Goal: Information Seeking & Learning: Learn about a topic

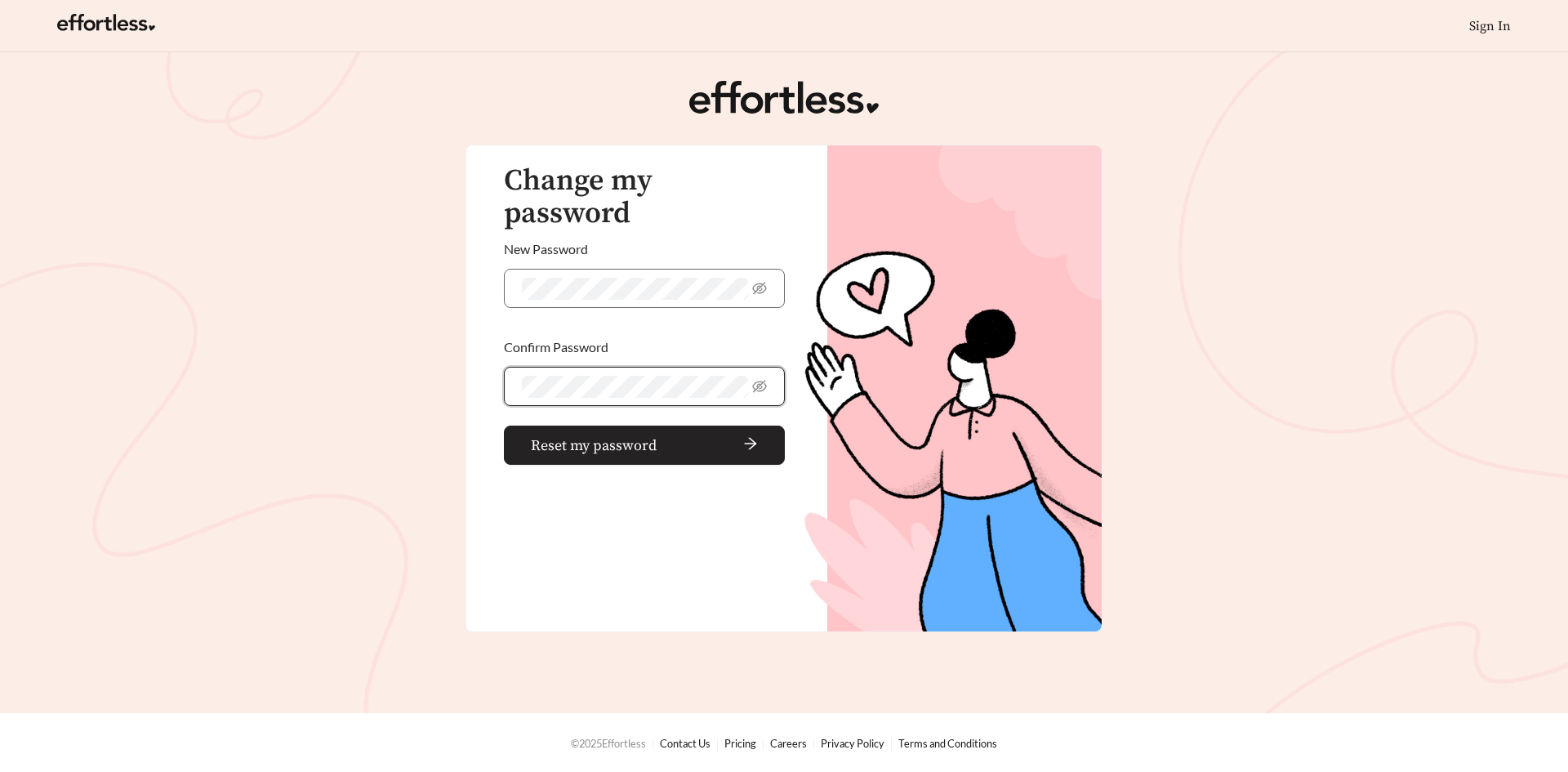
click at [664, 436] on span "arrow-right" at bounding box center [711, 445] width 95 height 18
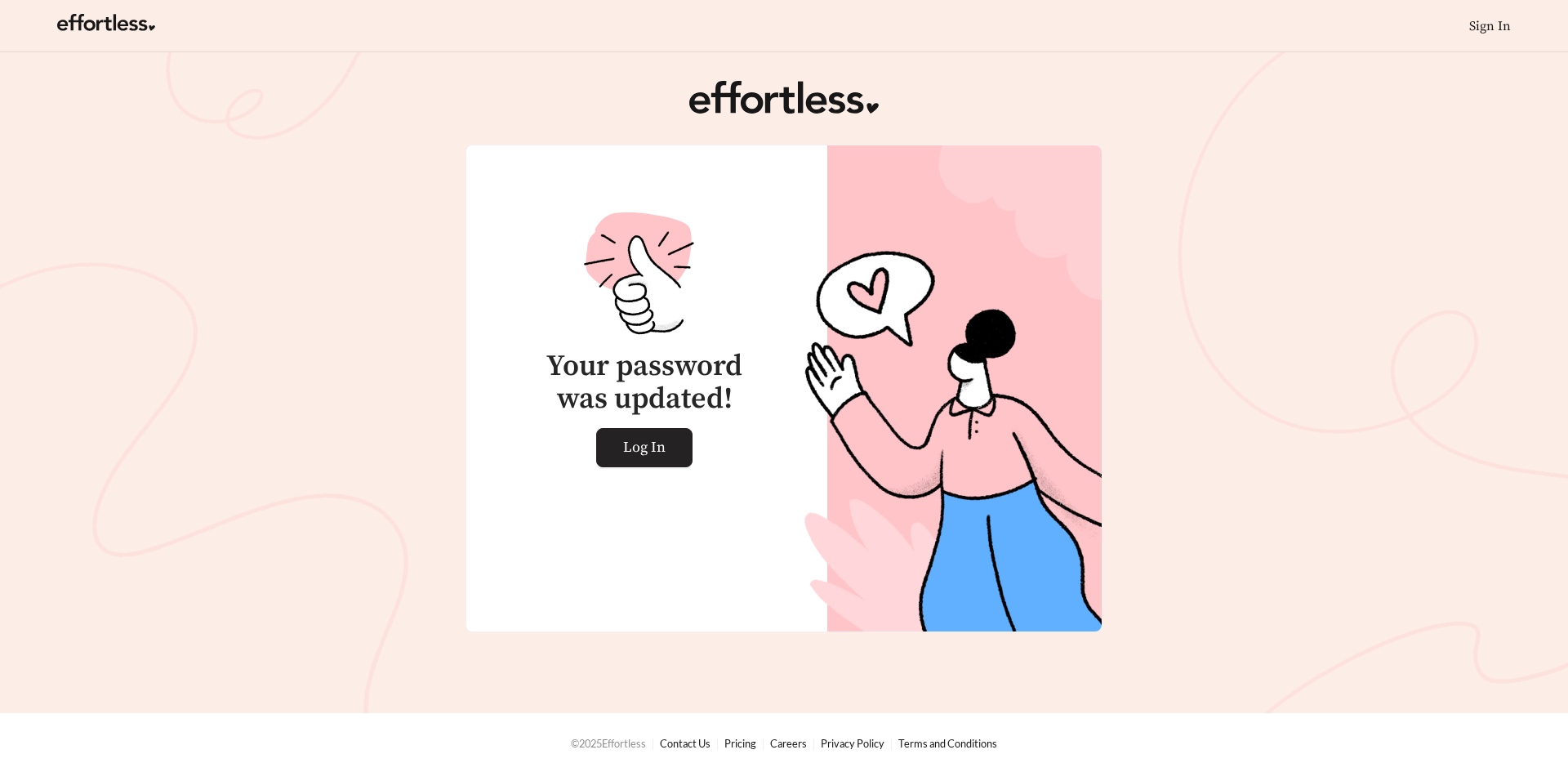
click at [655, 446] on span "Log In" at bounding box center [644, 448] width 42 height 37
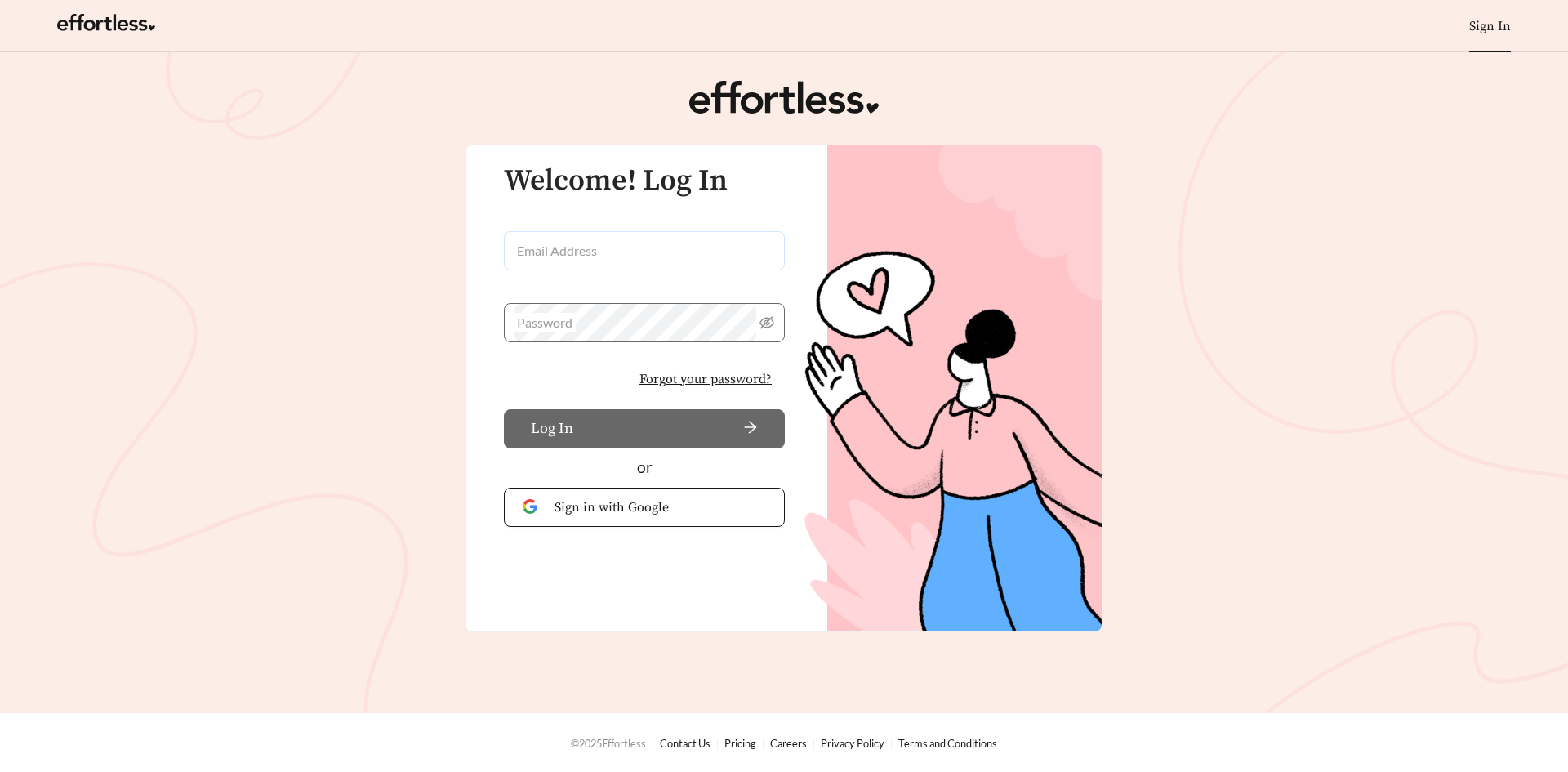
click at [626, 245] on input "Email Address" at bounding box center [644, 250] width 281 height 39
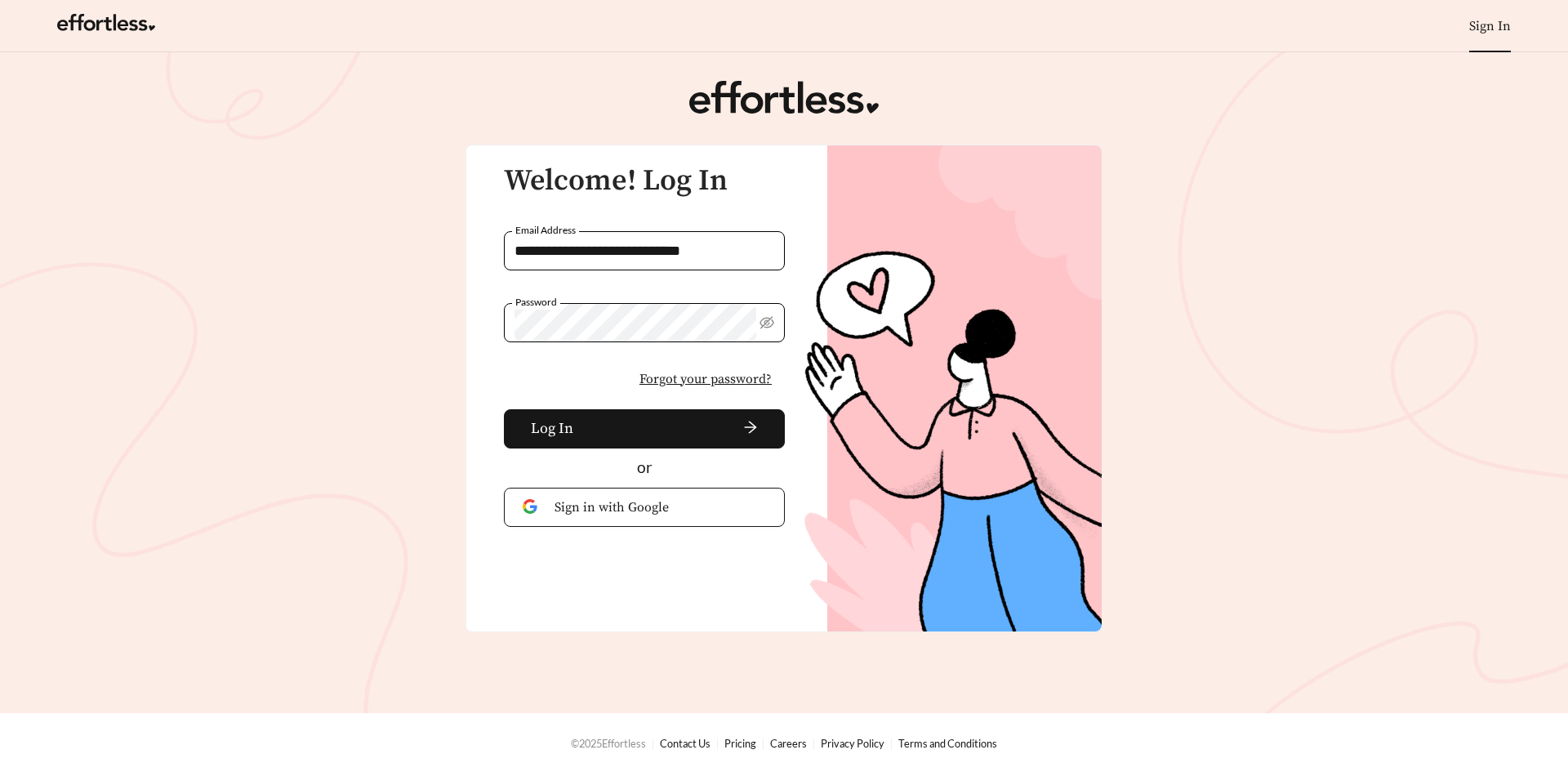
click at [504, 409] on button "Log In" at bounding box center [644, 429] width 281 height 39
click at [615, 422] on span "arrow-right" at bounding box center [668, 429] width 178 height 18
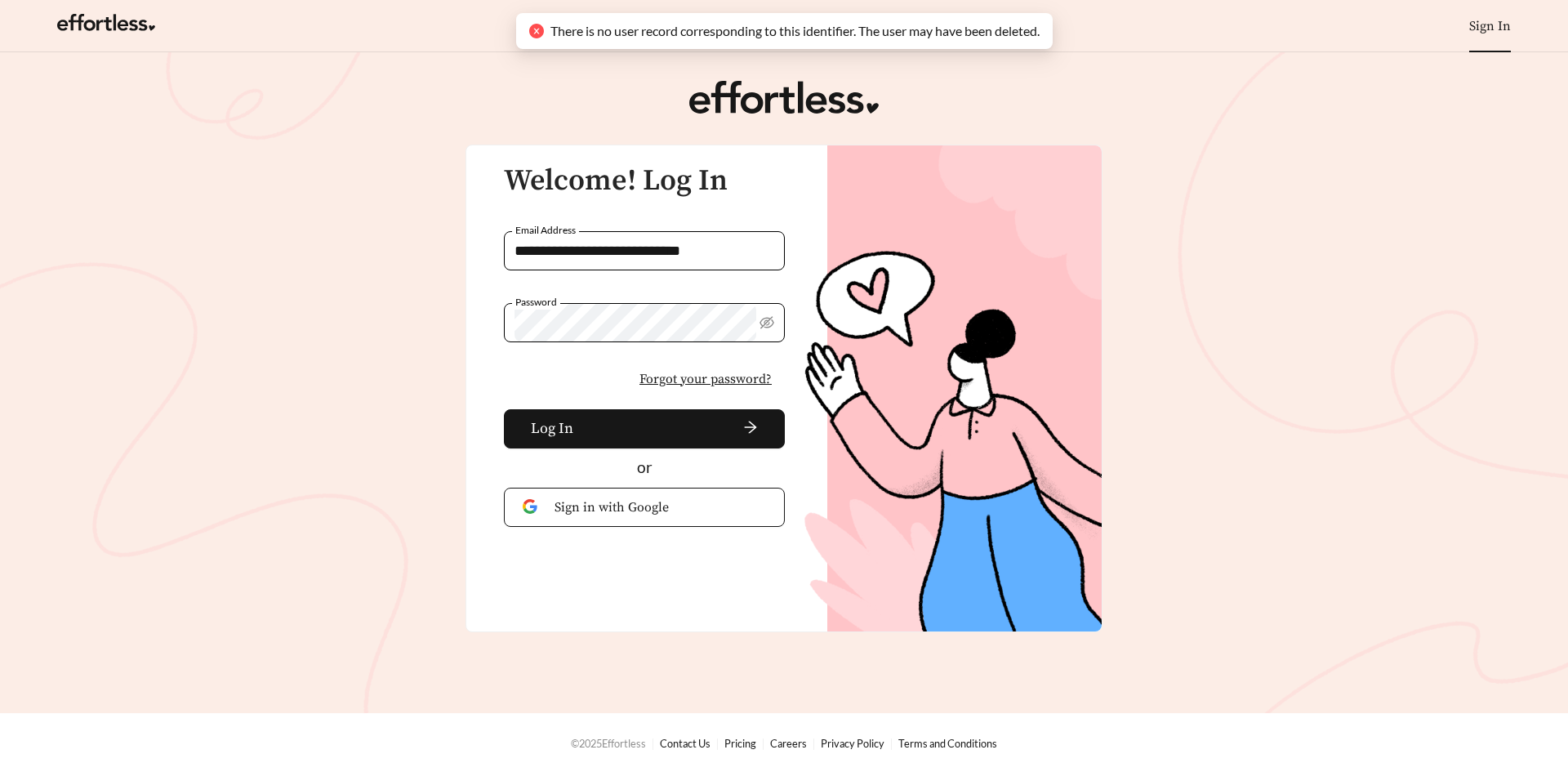
click at [649, 247] on input "**********" at bounding box center [644, 250] width 281 height 39
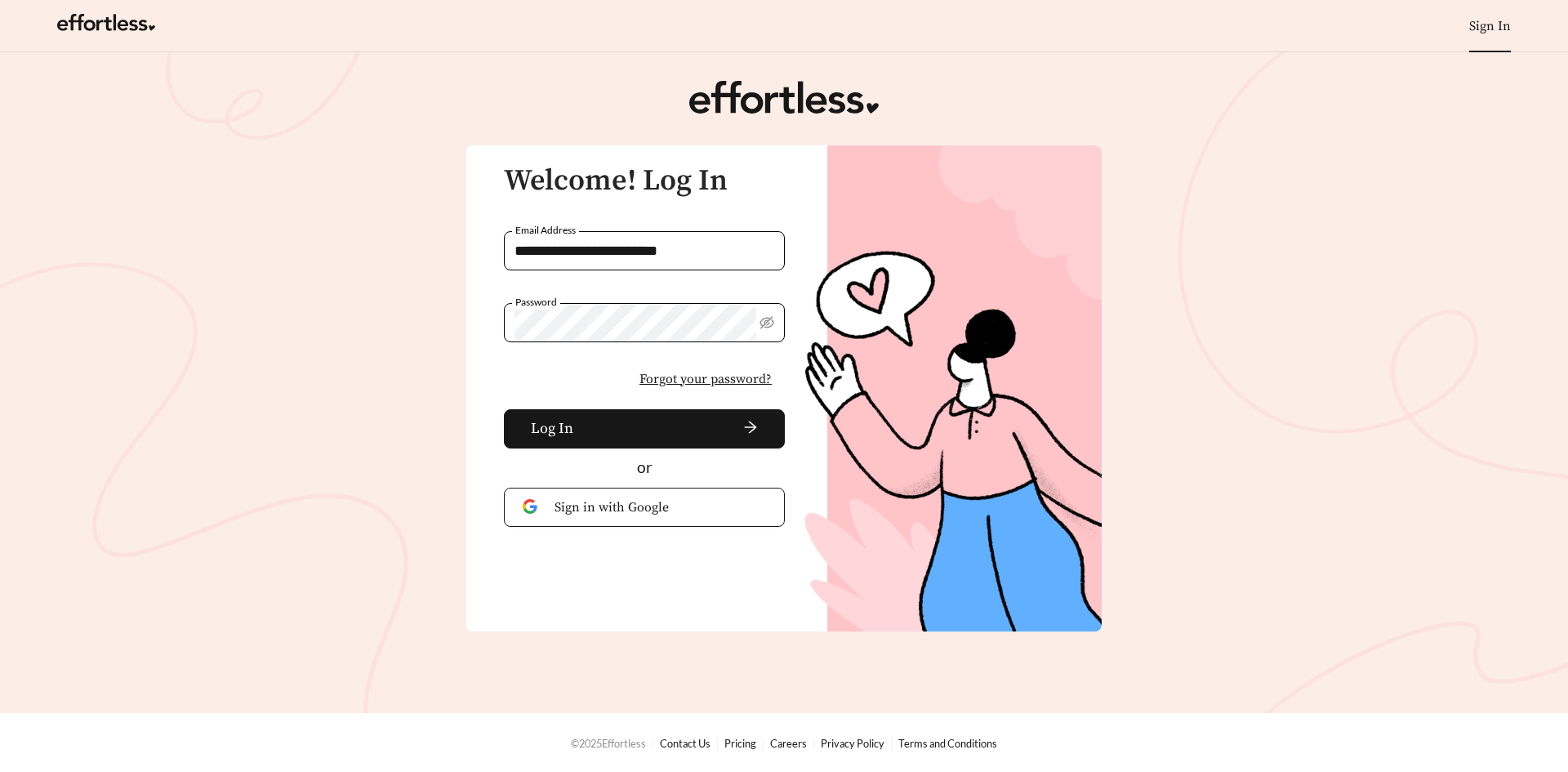
click at [504, 409] on button "Log In" at bounding box center [644, 429] width 281 height 39
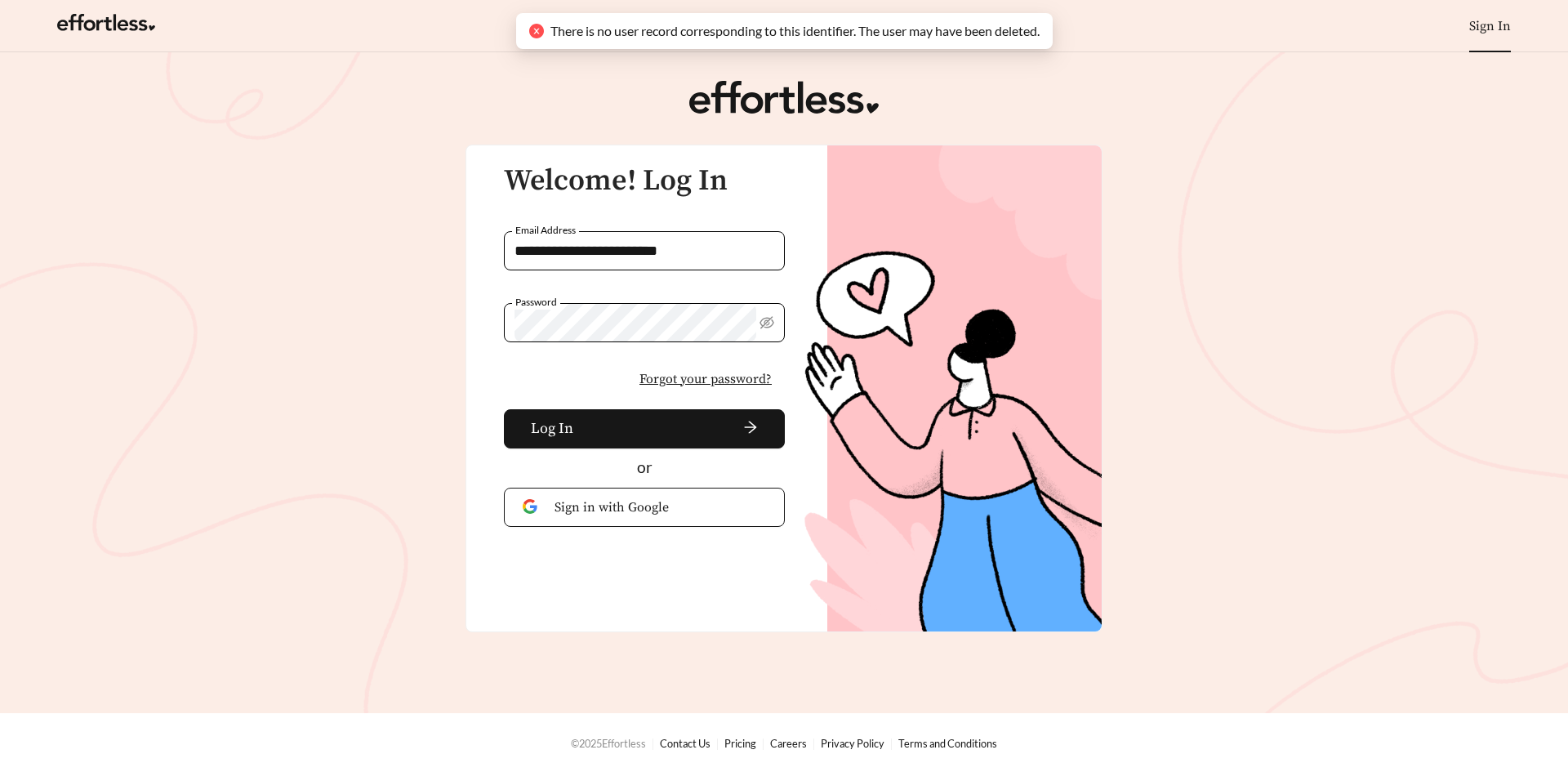
click at [728, 254] on input "**********" at bounding box center [644, 250] width 281 height 39
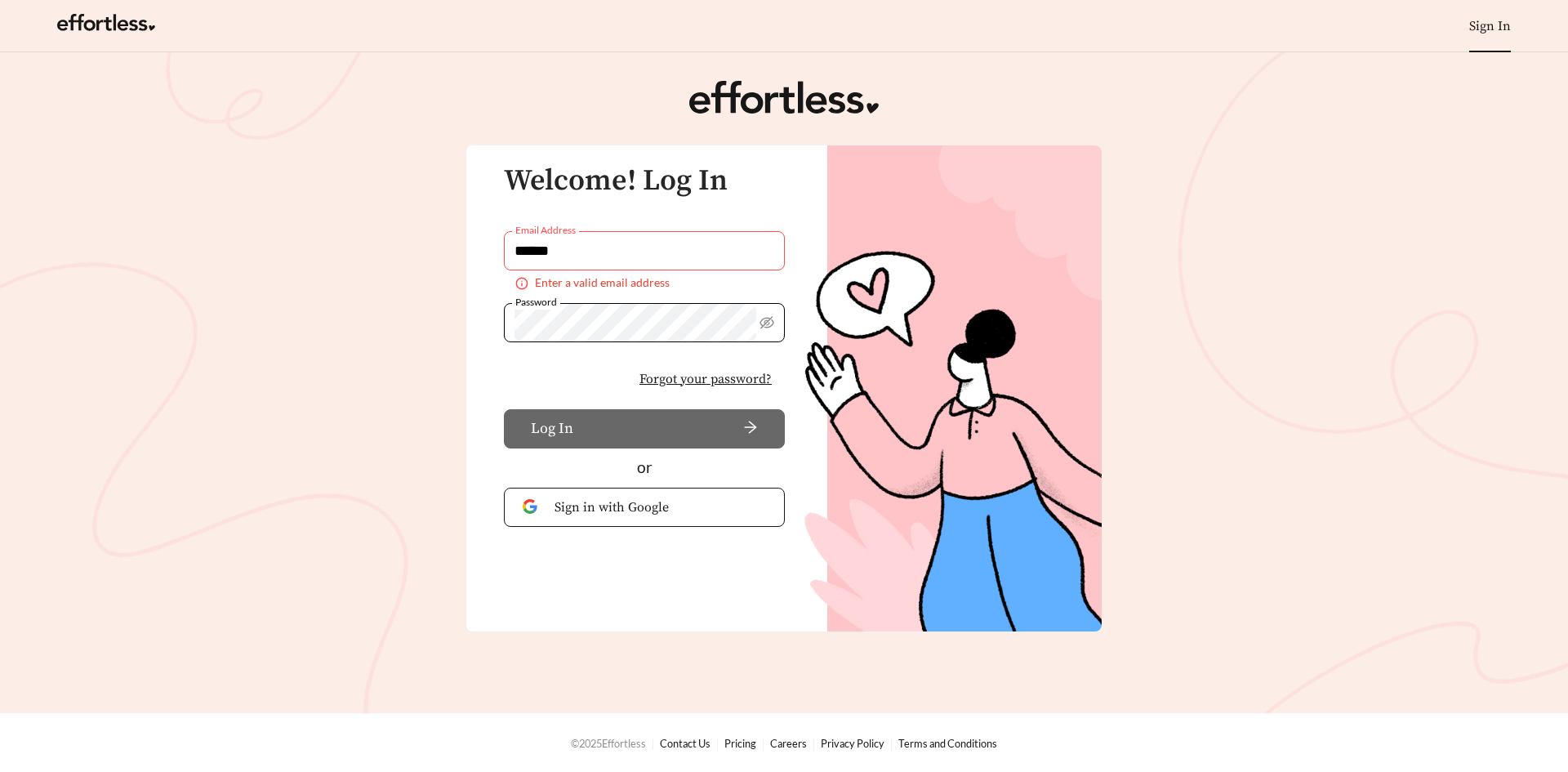
type input "**********"
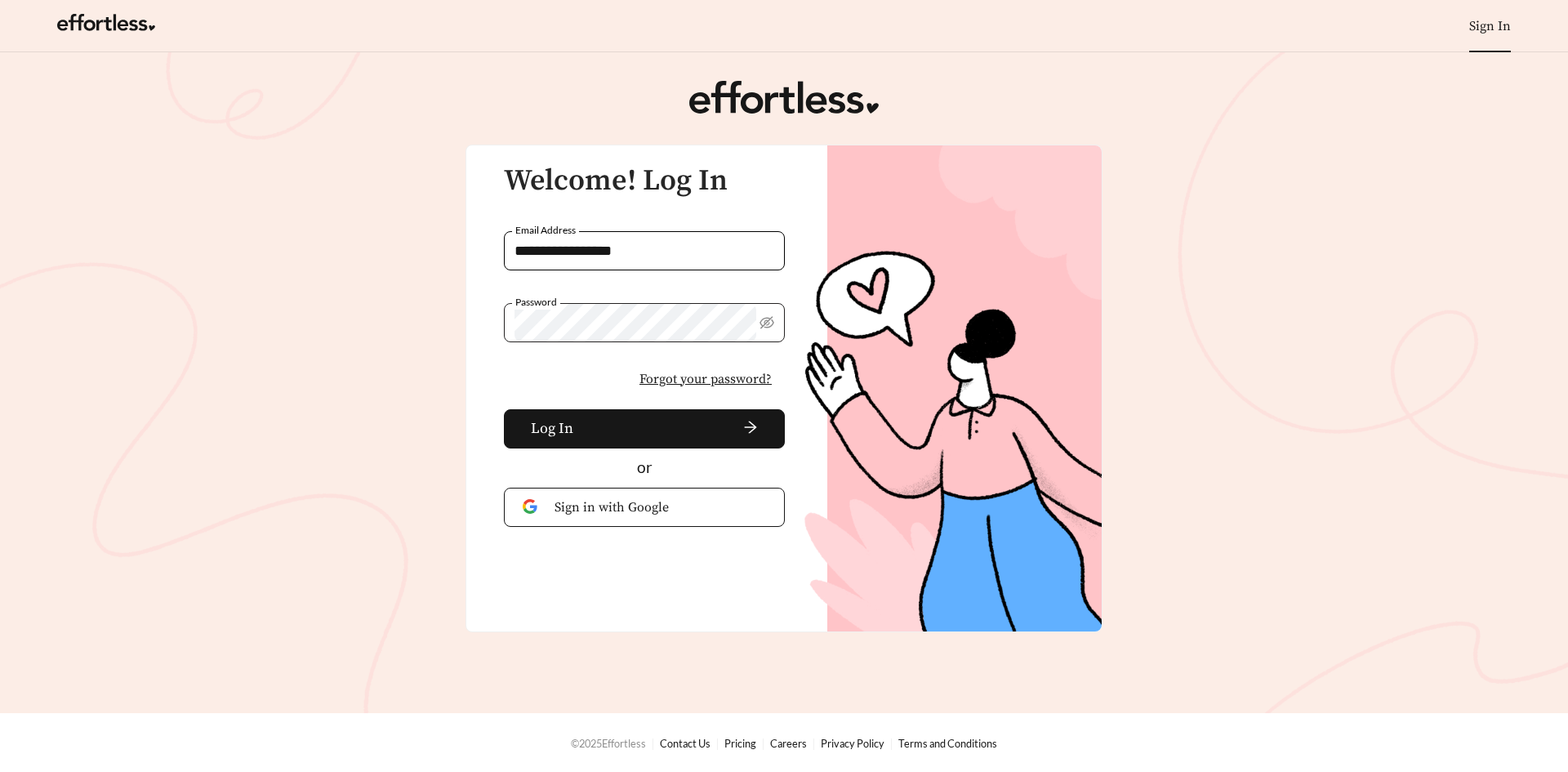
click at [759, 318] on span at bounding box center [644, 322] width 281 height 39
click at [765, 323] on icon "eye-invisible" at bounding box center [766, 322] width 15 height 12
click at [574, 409] on button "Log In" at bounding box center [644, 429] width 281 height 39
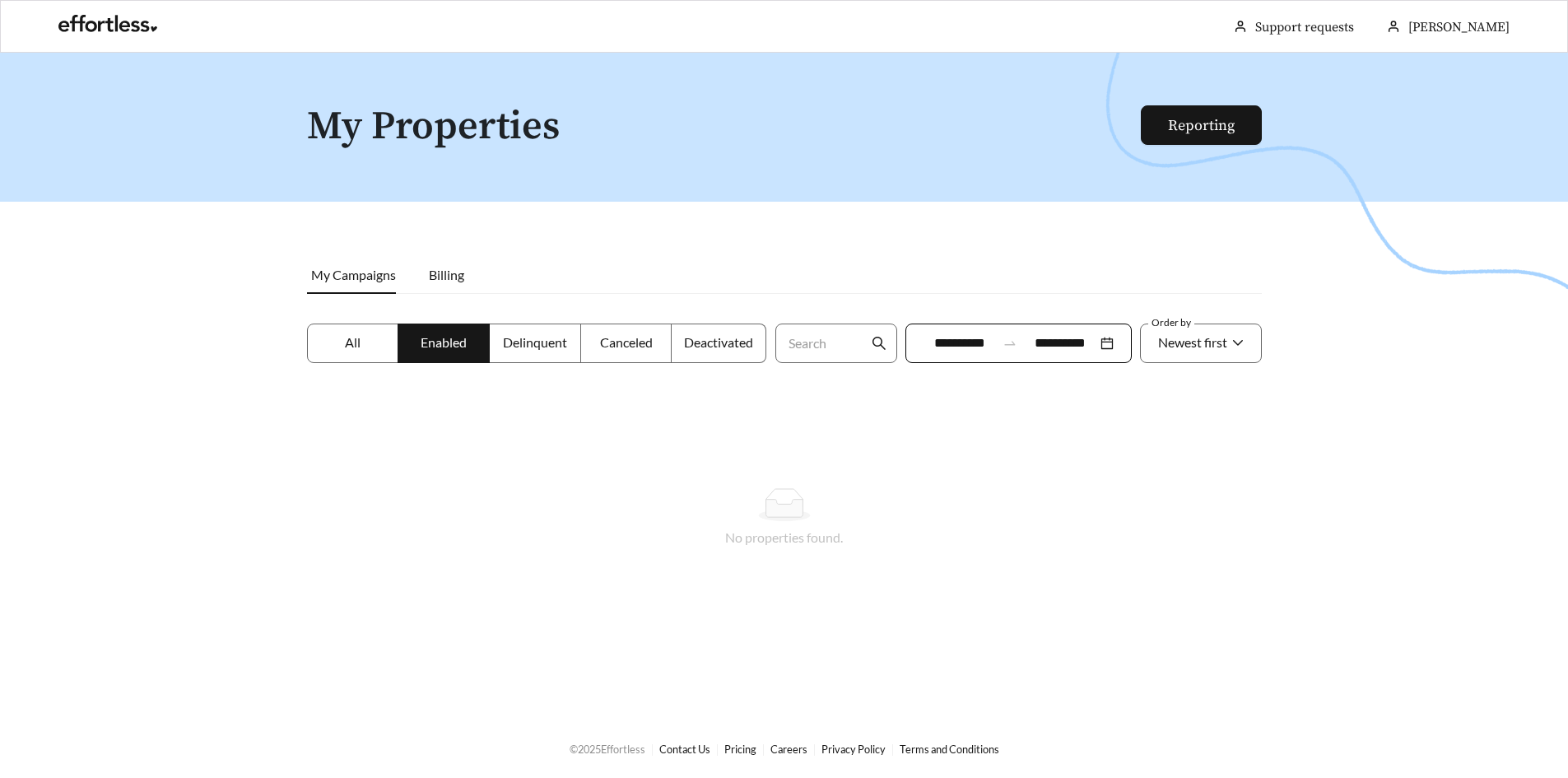
click at [361, 329] on label "All" at bounding box center [353, 344] width 92 height 40
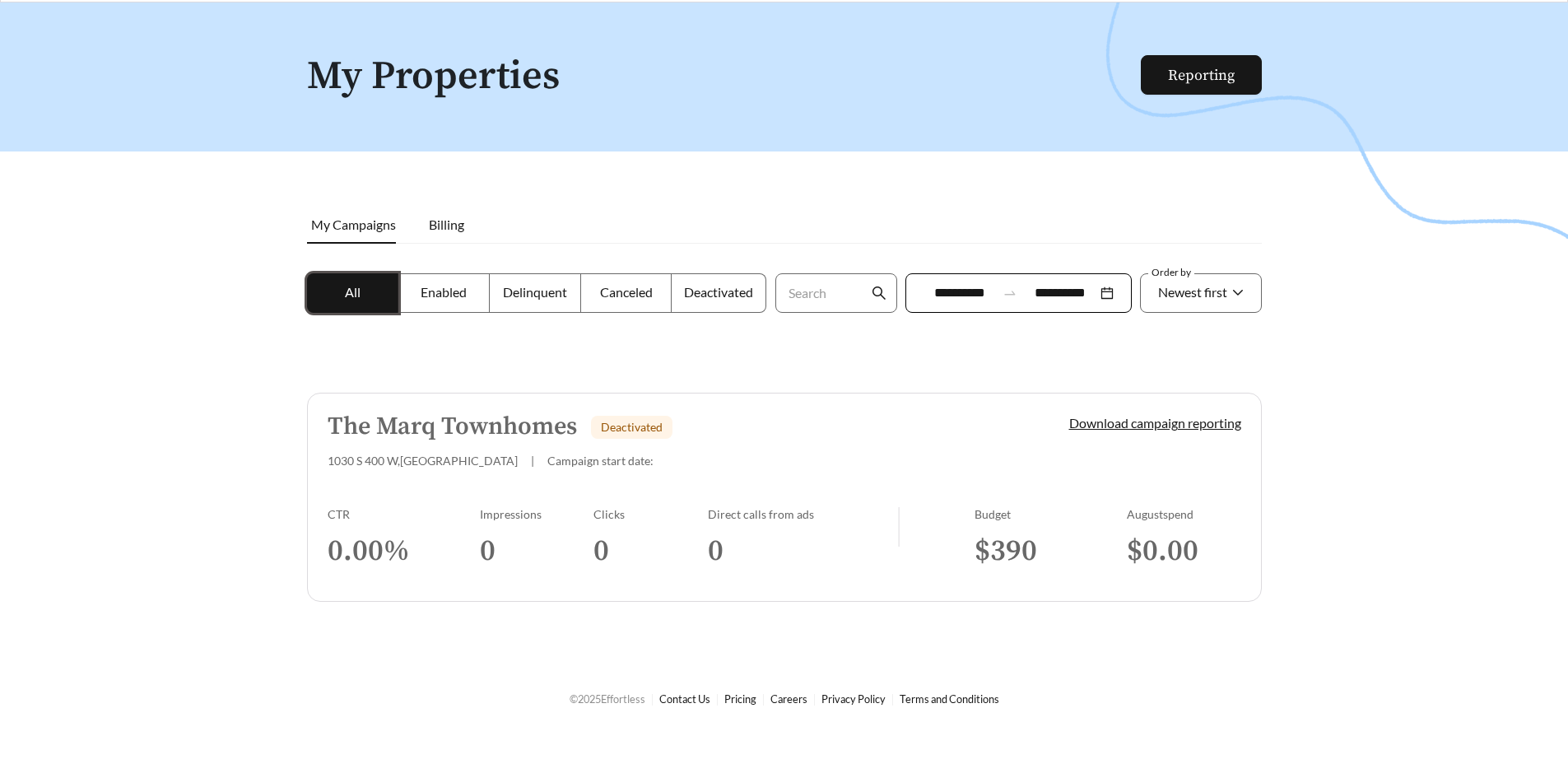
scroll to position [53, 0]
click at [536, 426] on h5 "The Marq Townhomes" at bounding box center [452, 423] width 249 height 27
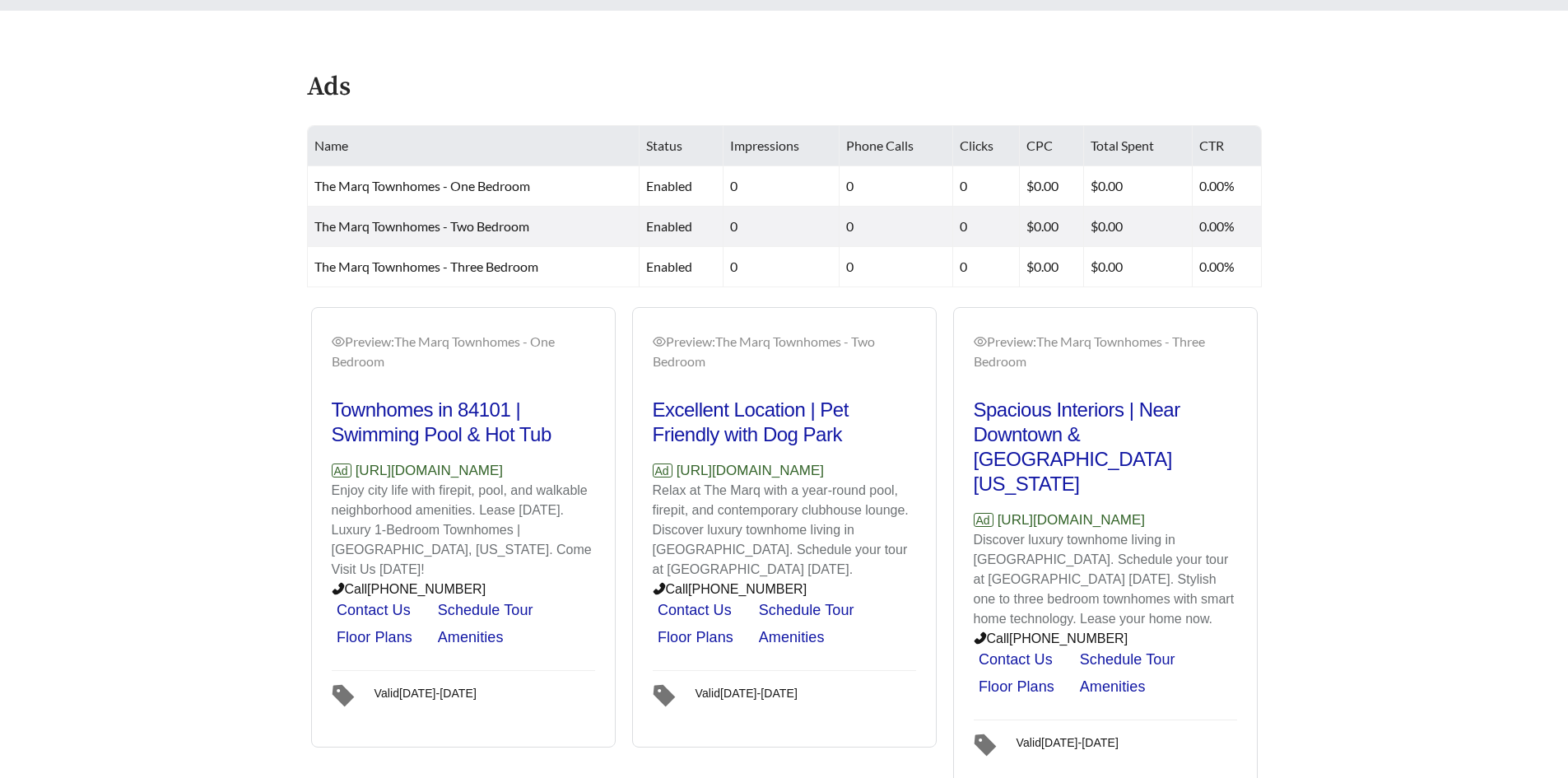
scroll to position [655, 0]
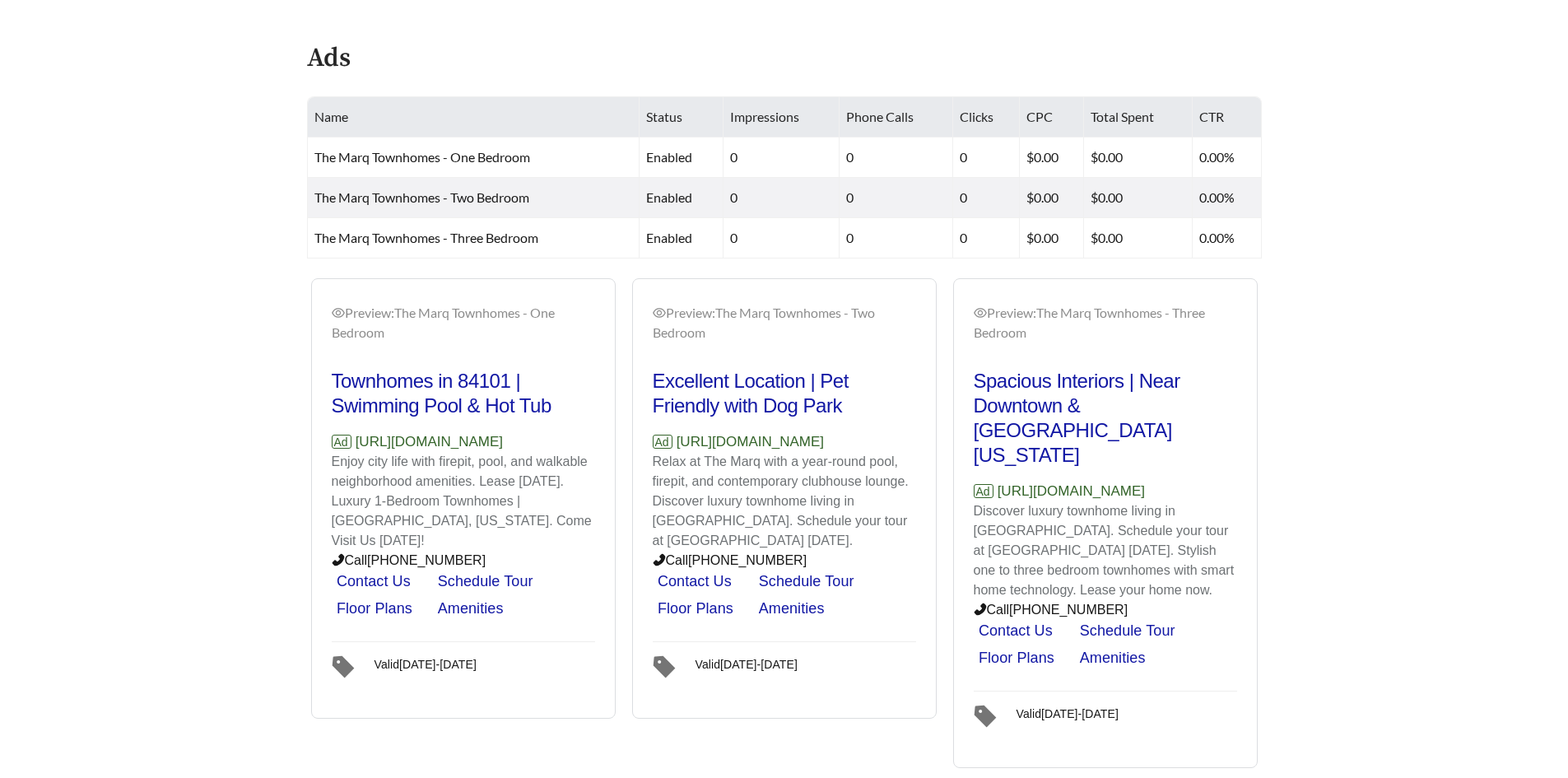
click at [200, 405] on main "**********" at bounding box center [784, 82] width 1568 height 1370
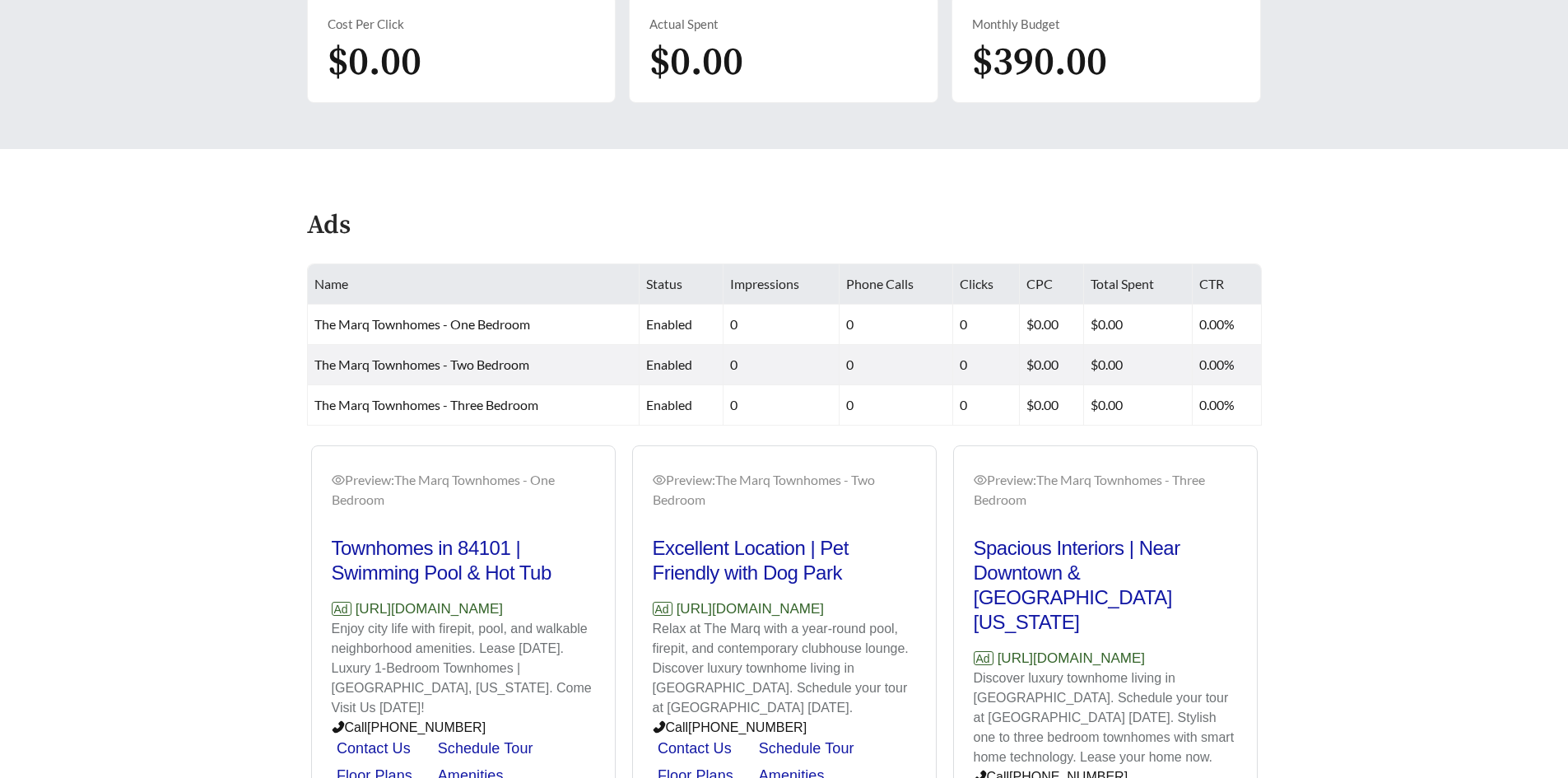
scroll to position [161, 0]
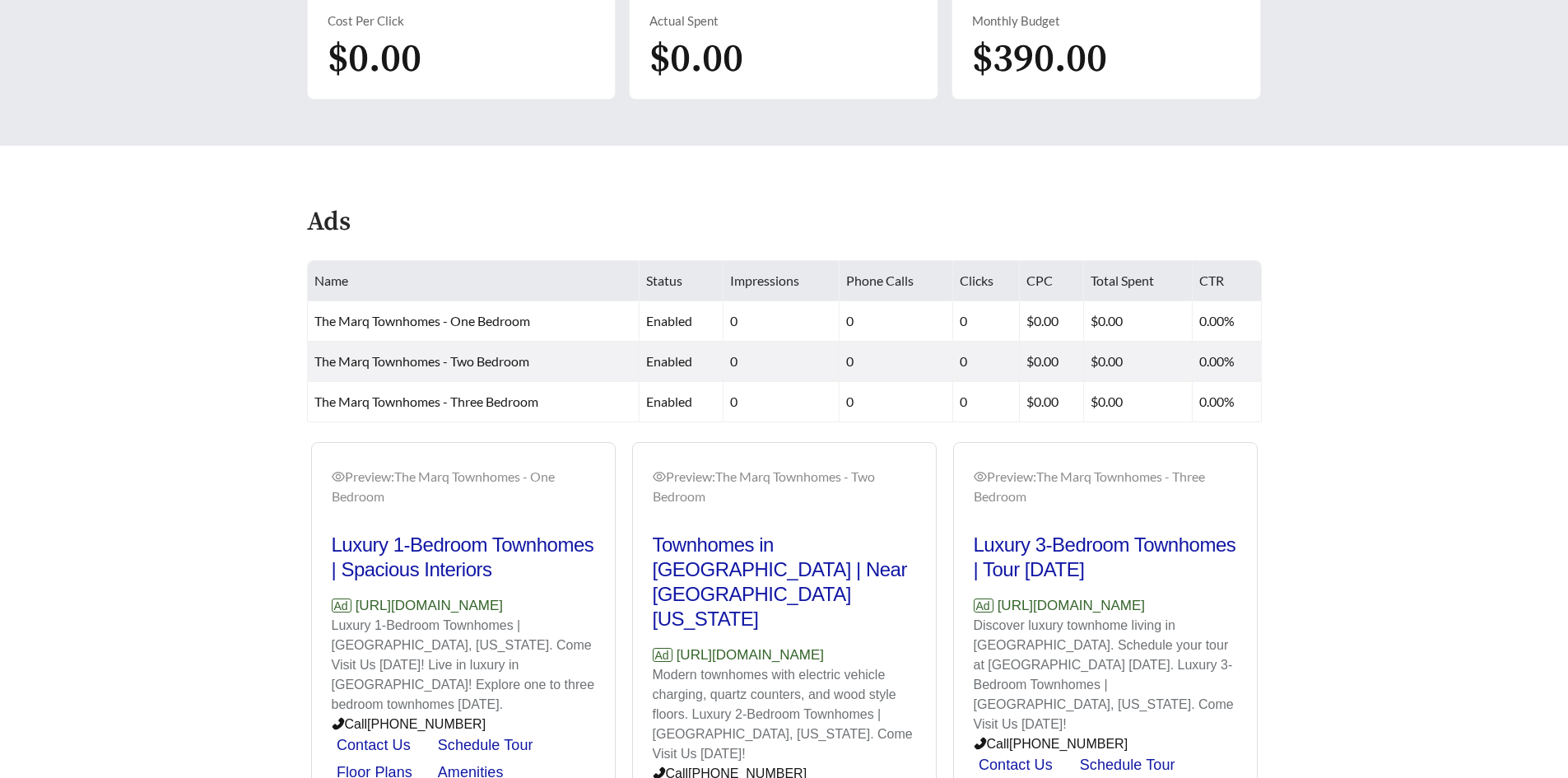
scroll to position [494, 0]
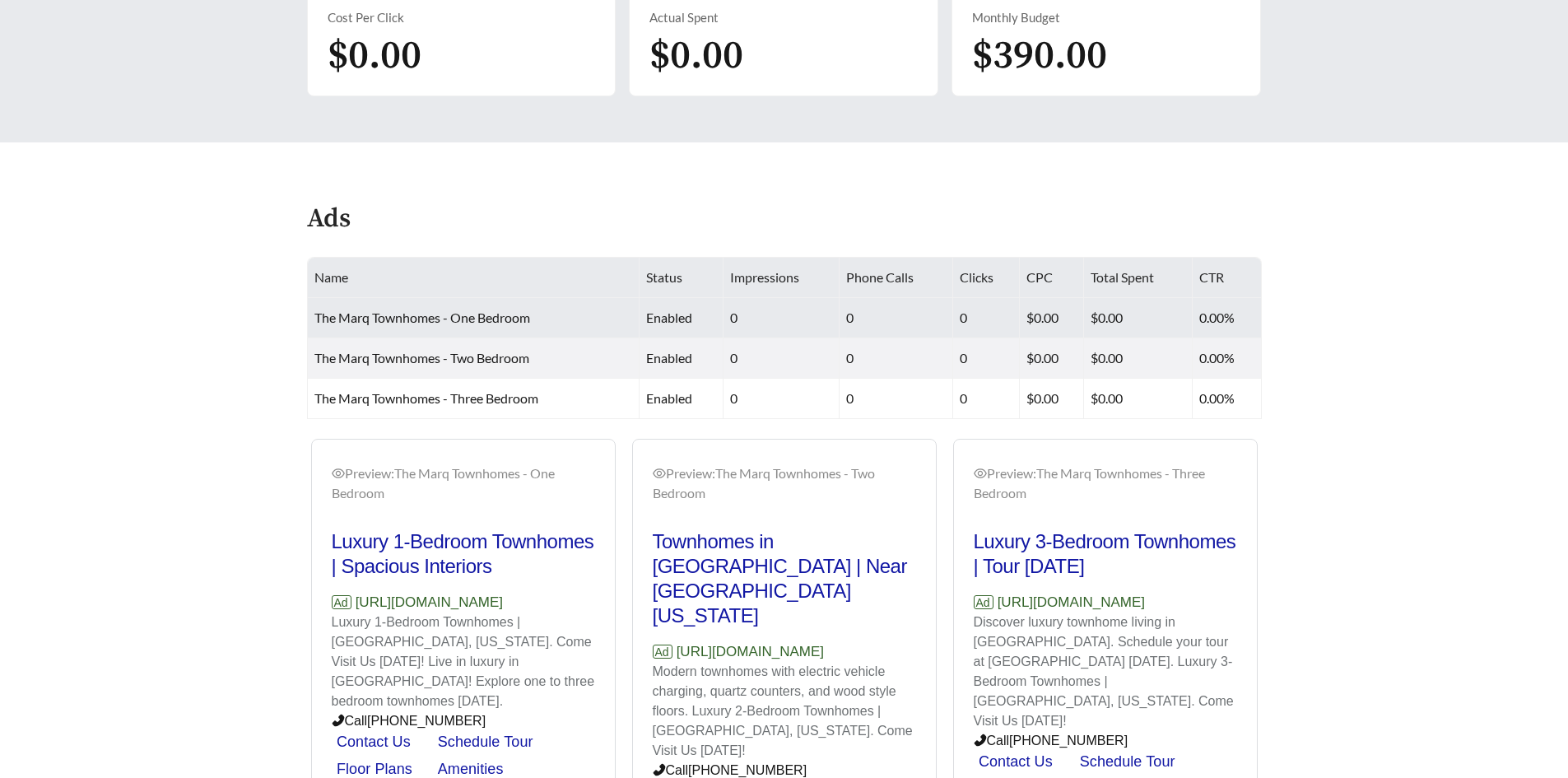
click at [431, 327] on td "The Marq Townhomes - One Bedroom" at bounding box center [474, 318] width 333 height 41
click at [491, 314] on span "The Marq Townhomes - One Bedroom" at bounding box center [421, 318] width 216 height 16
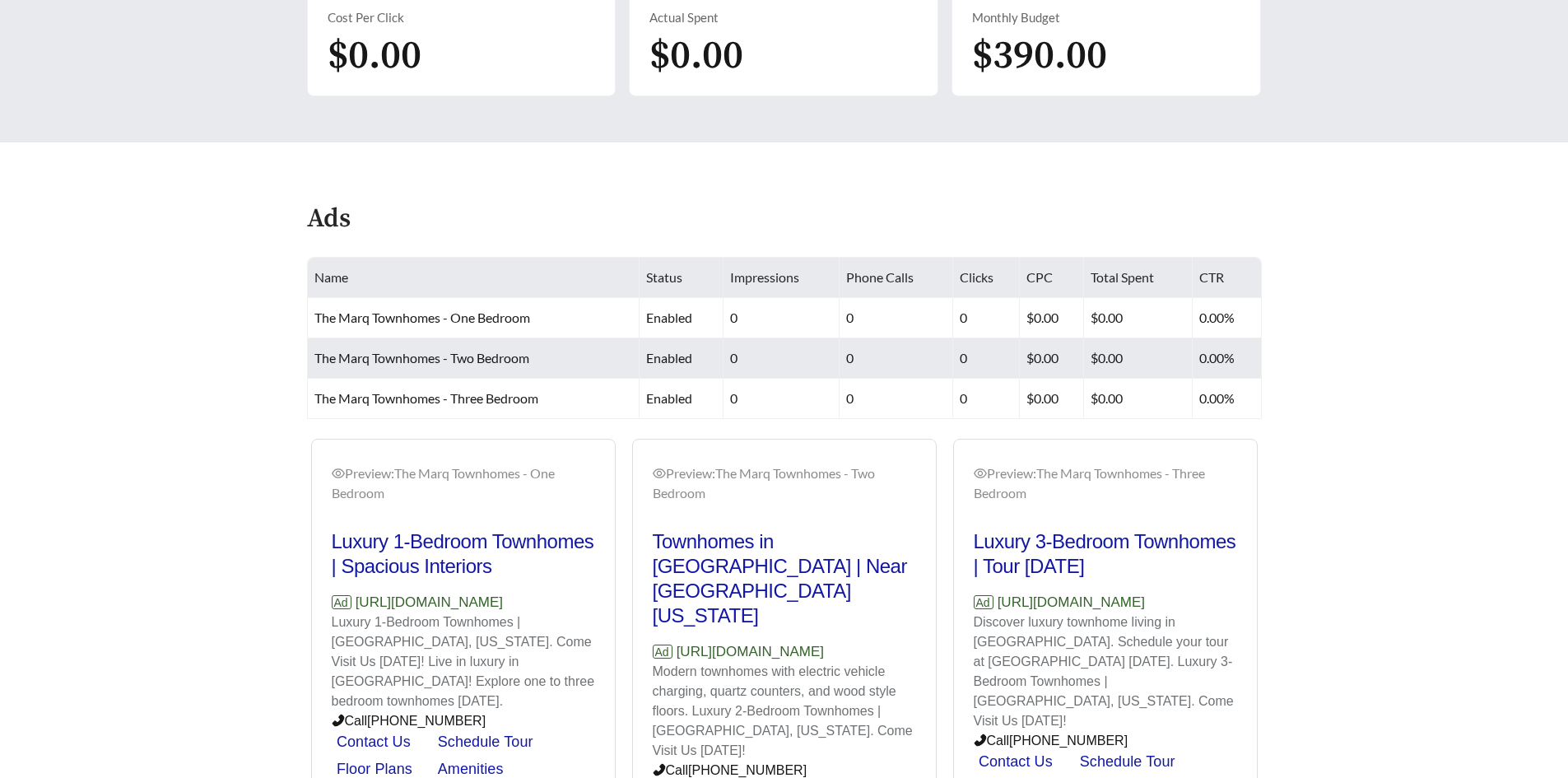
click at [327, 353] on span "The Marq Townhomes - Two Bedroom" at bounding box center [421, 358] width 215 height 16
click at [478, 352] on span "The Marq Townhomes - Two Bedroom" at bounding box center [421, 358] width 215 height 16
click at [479, 351] on span "The Marq Townhomes - Two Bedroom" at bounding box center [421, 358] width 215 height 16
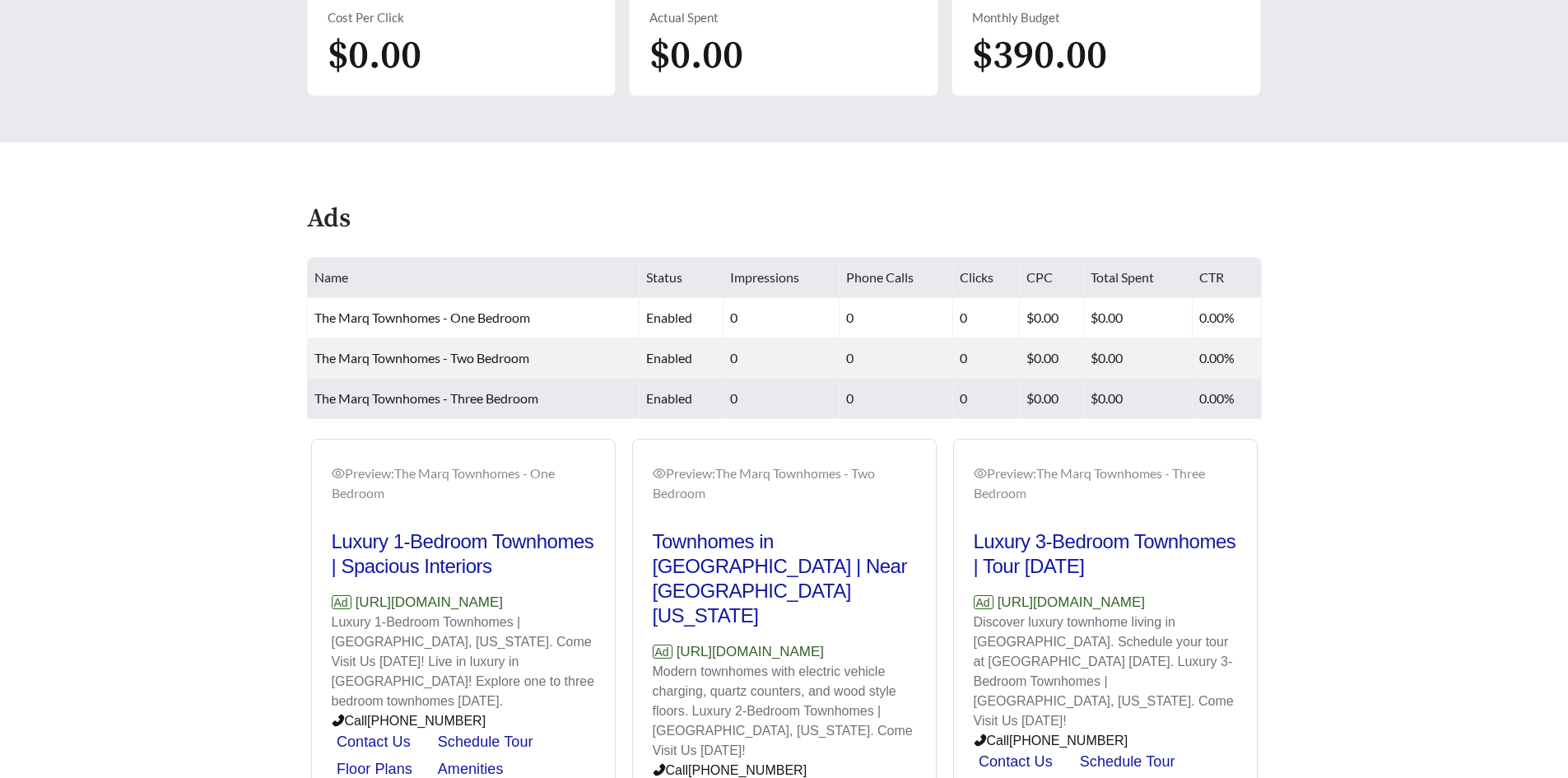
click at [468, 397] on span "The Marq Townhomes - Three Bedroom" at bounding box center [425, 398] width 224 height 16
click at [467, 398] on span "The Marq Townhomes - Three Bedroom" at bounding box center [425, 398] width 224 height 16
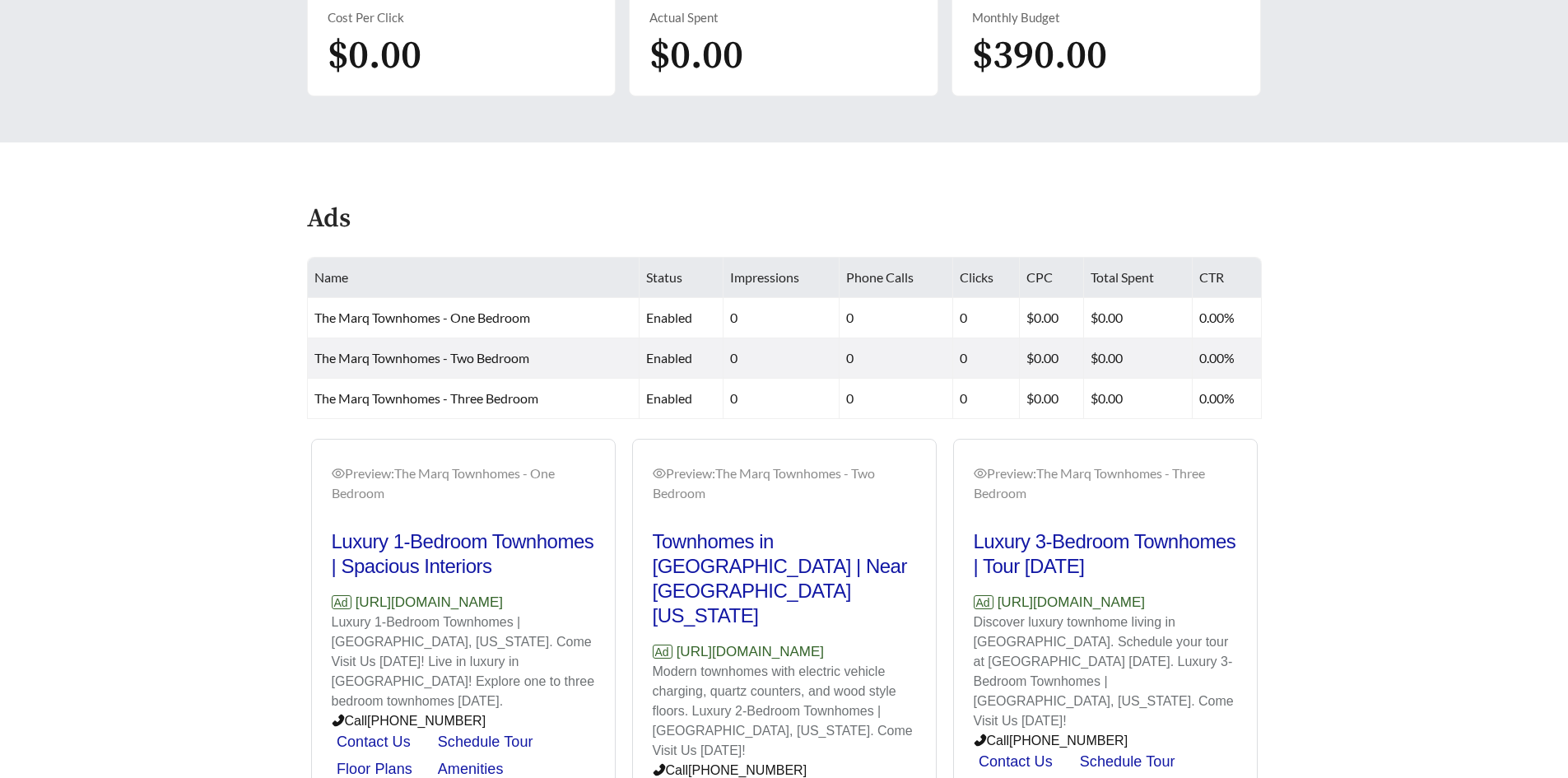
click at [184, 452] on main "**********" at bounding box center [784, 243] width 1568 height 1370
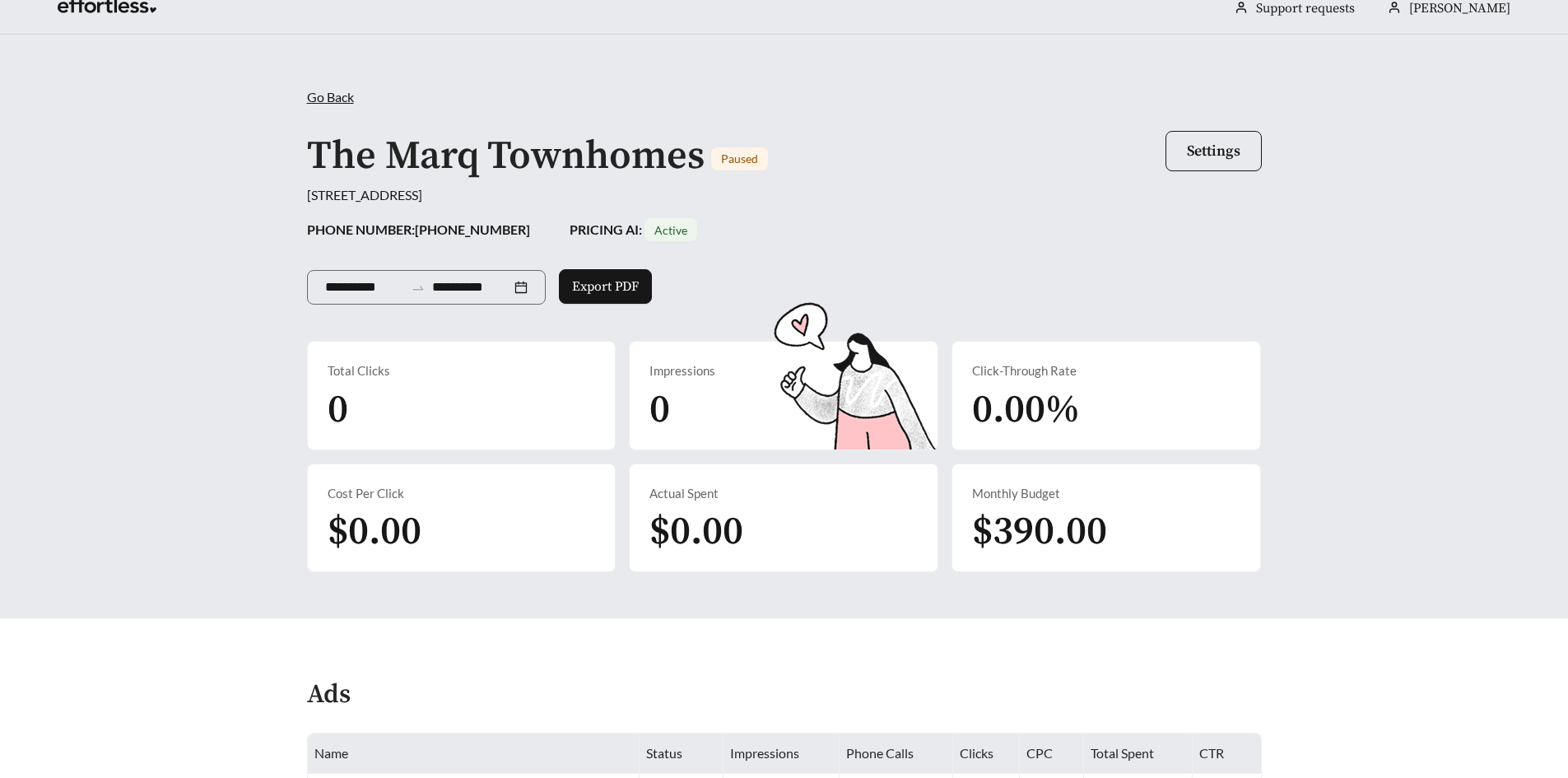
scroll to position [0, 0]
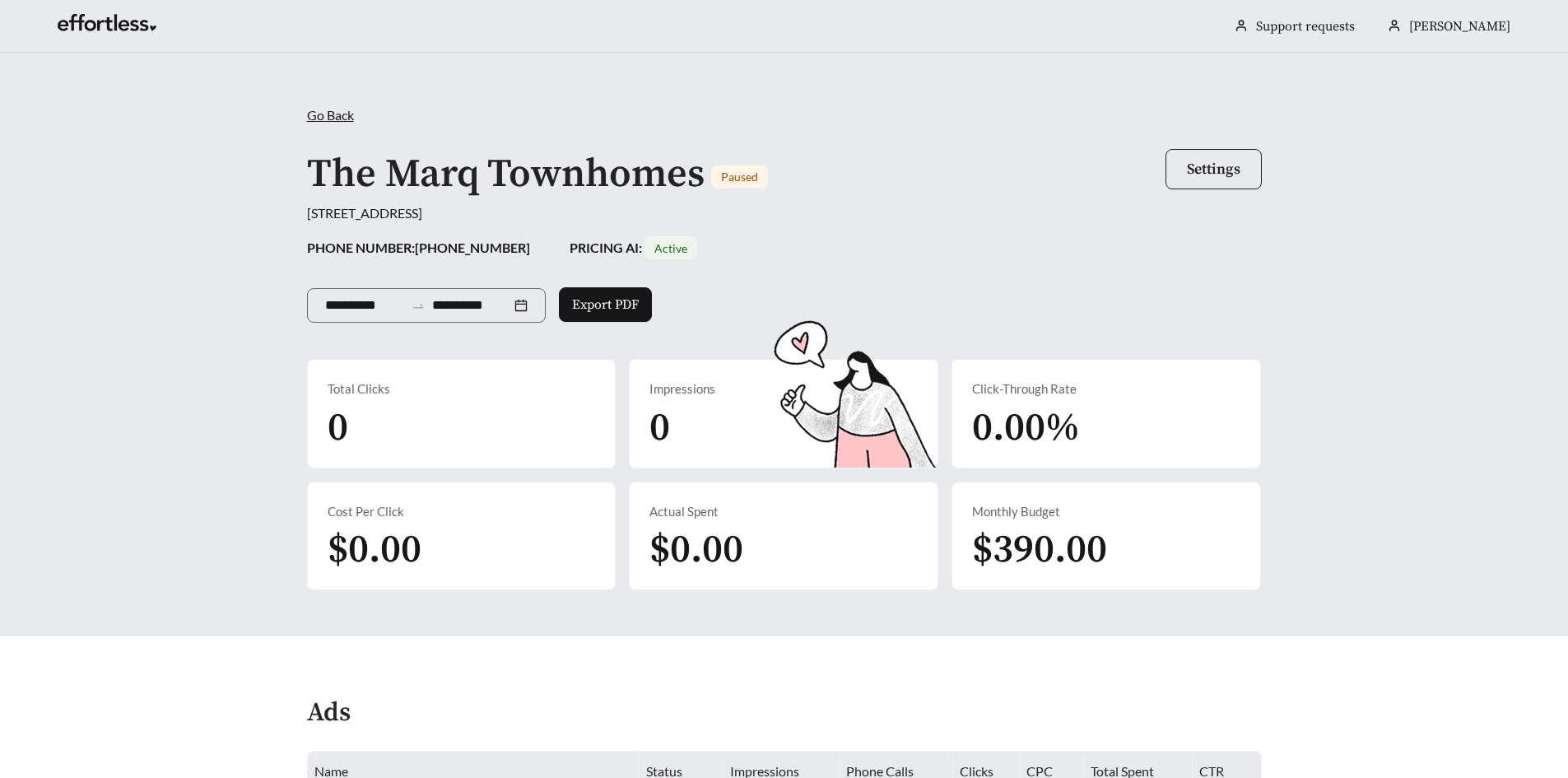
click at [1226, 174] on span "Settings" at bounding box center [1214, 169] width 54 height 19
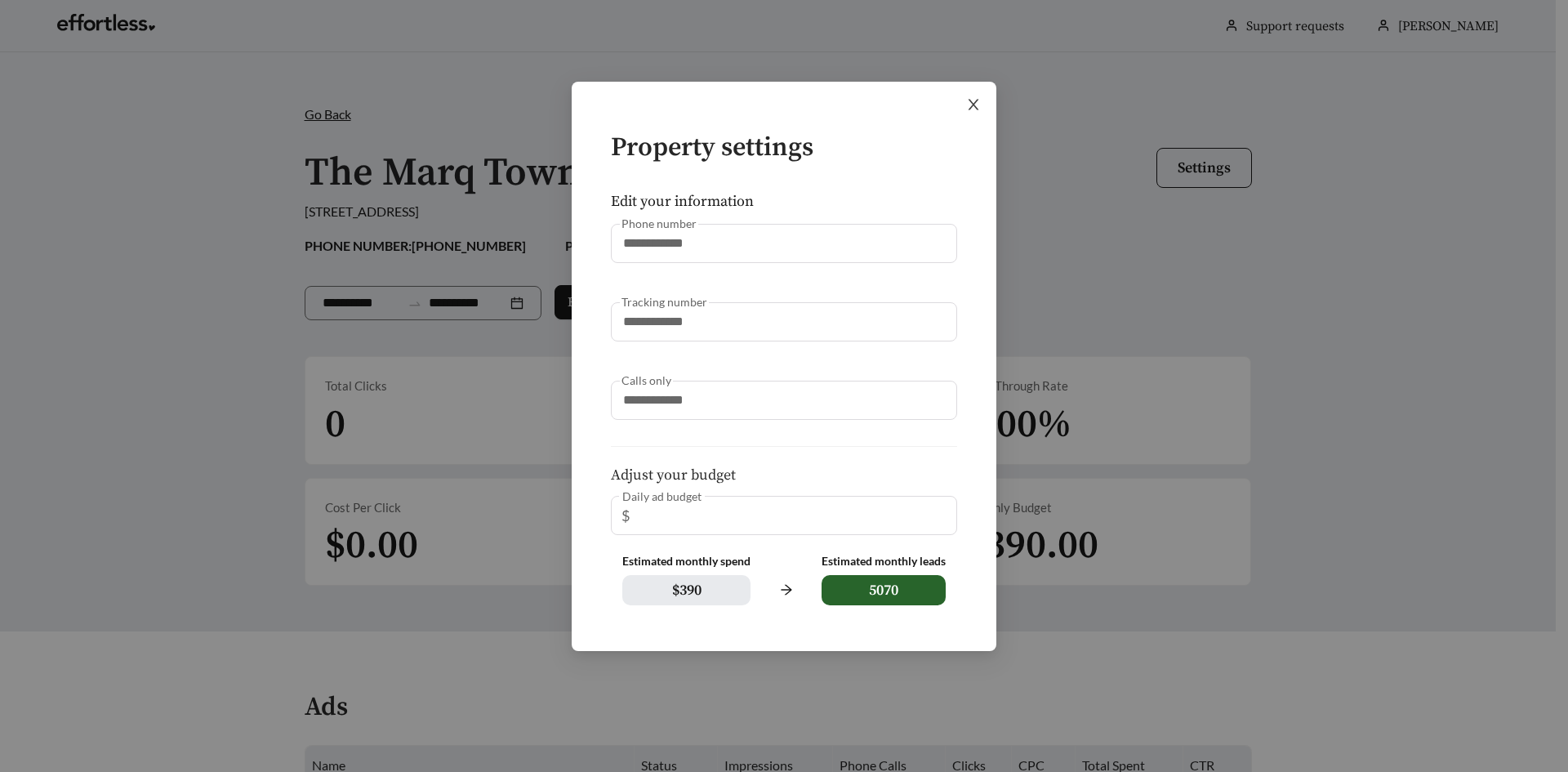
click at [982, 102] on span "Close" at bounding box center [973, 105] width 45 height 45
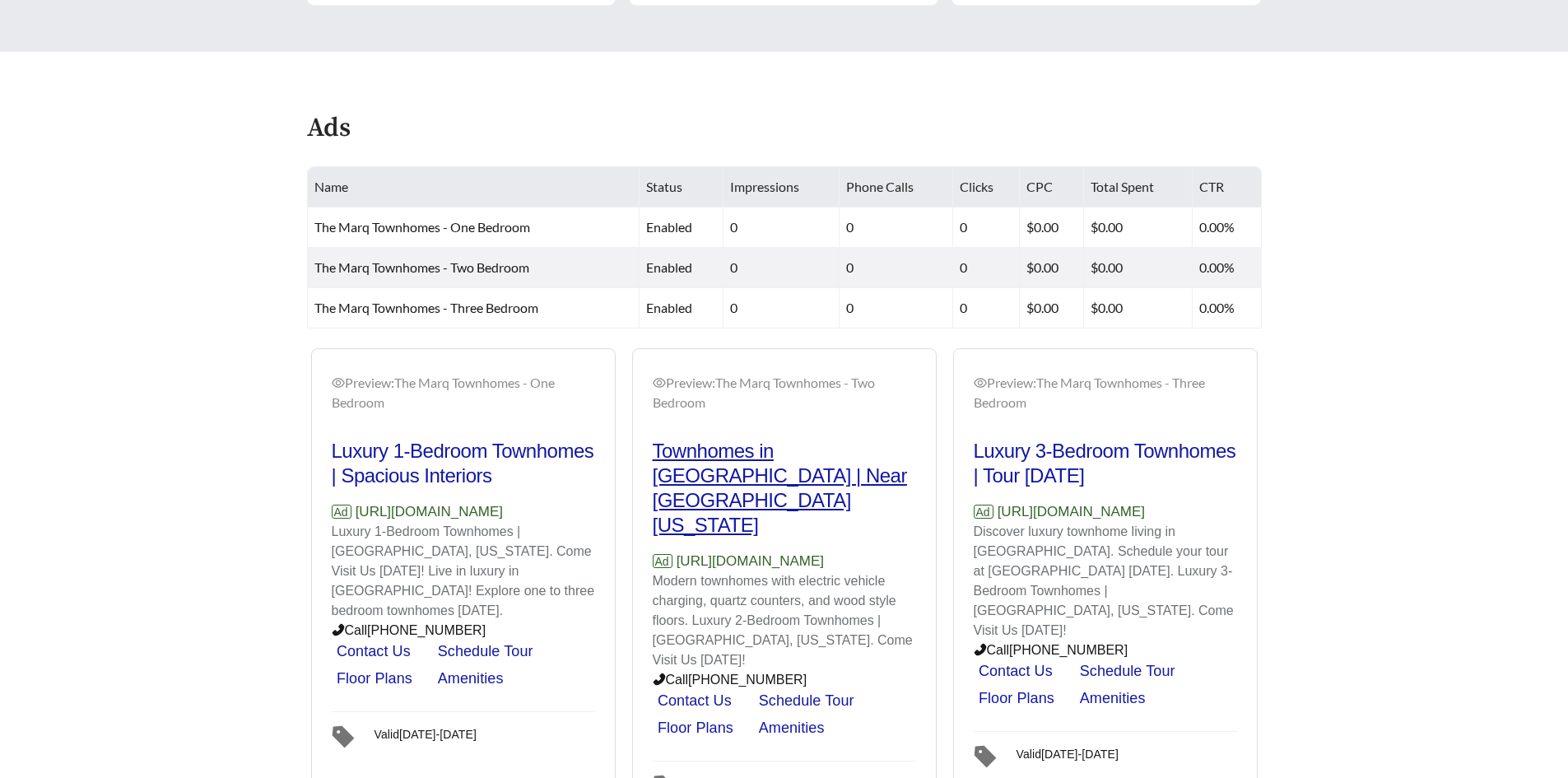
scroll to position [635, 0]
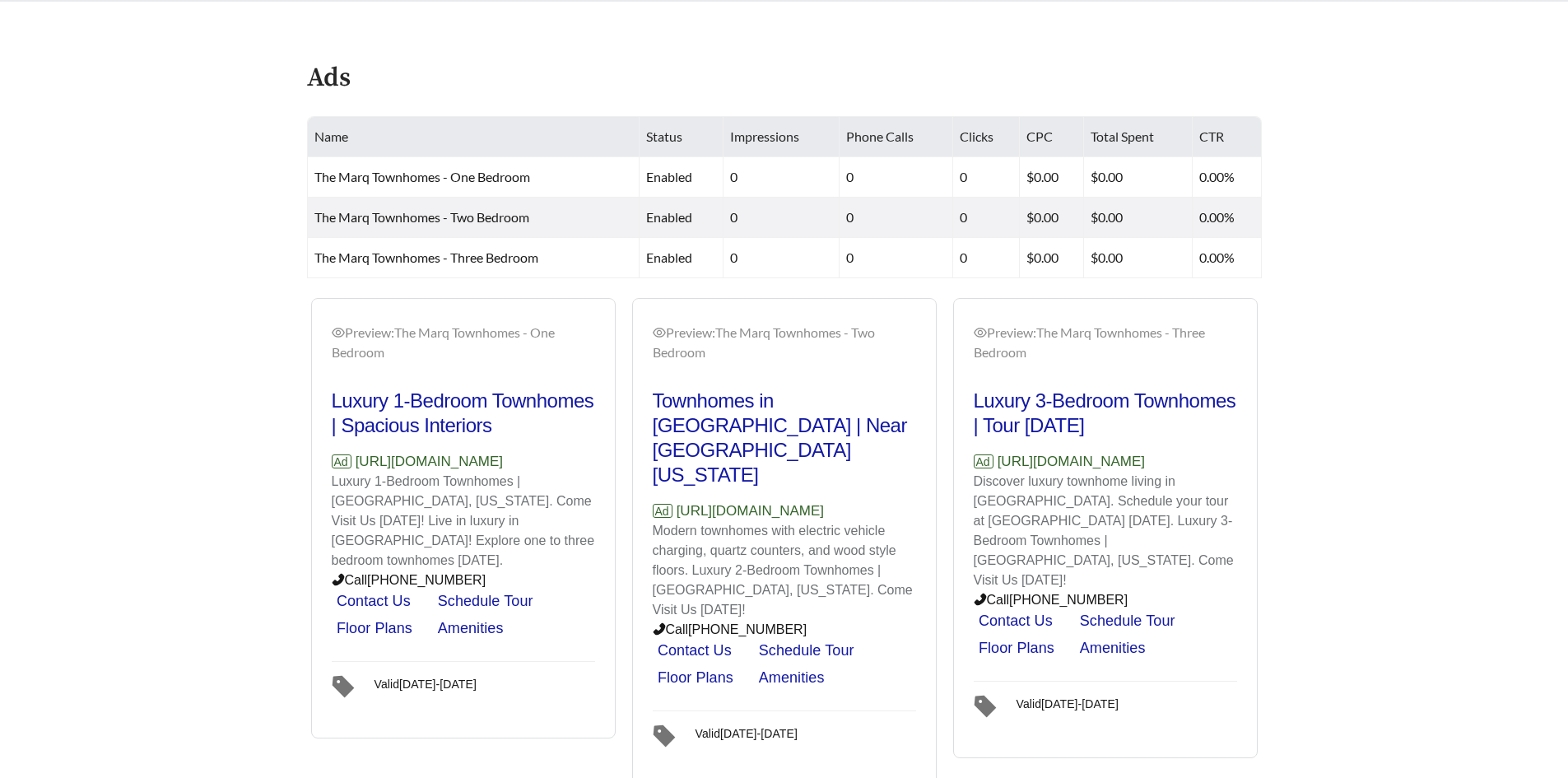
drag, startPoint x: 216, startPoint y: 367, endPoint x: 231, endPoint y: 391, distance: 28.3
click at [231, 391] on main "**********" at bounding box center [784, 102] width 1568 height 1370
click at [199, 402] on main "**********" at bounding box center [784, 102] width 1568 height 1370
click at [783, 413] on h2 "Townhomes in [GEOGRAPHIC_DATA] | Near [GEOGRAPHIC_DATA][US_STATE]" at bounding box center [784, 437] width 263 height 98
click at [830, 424] on h2 "Townhomes in [GEOGRAPHIC_DATA] | Near [GEOGRAPHIC_DATA][US_STATE]" at bounding box center [784, 437] width 263 height 98
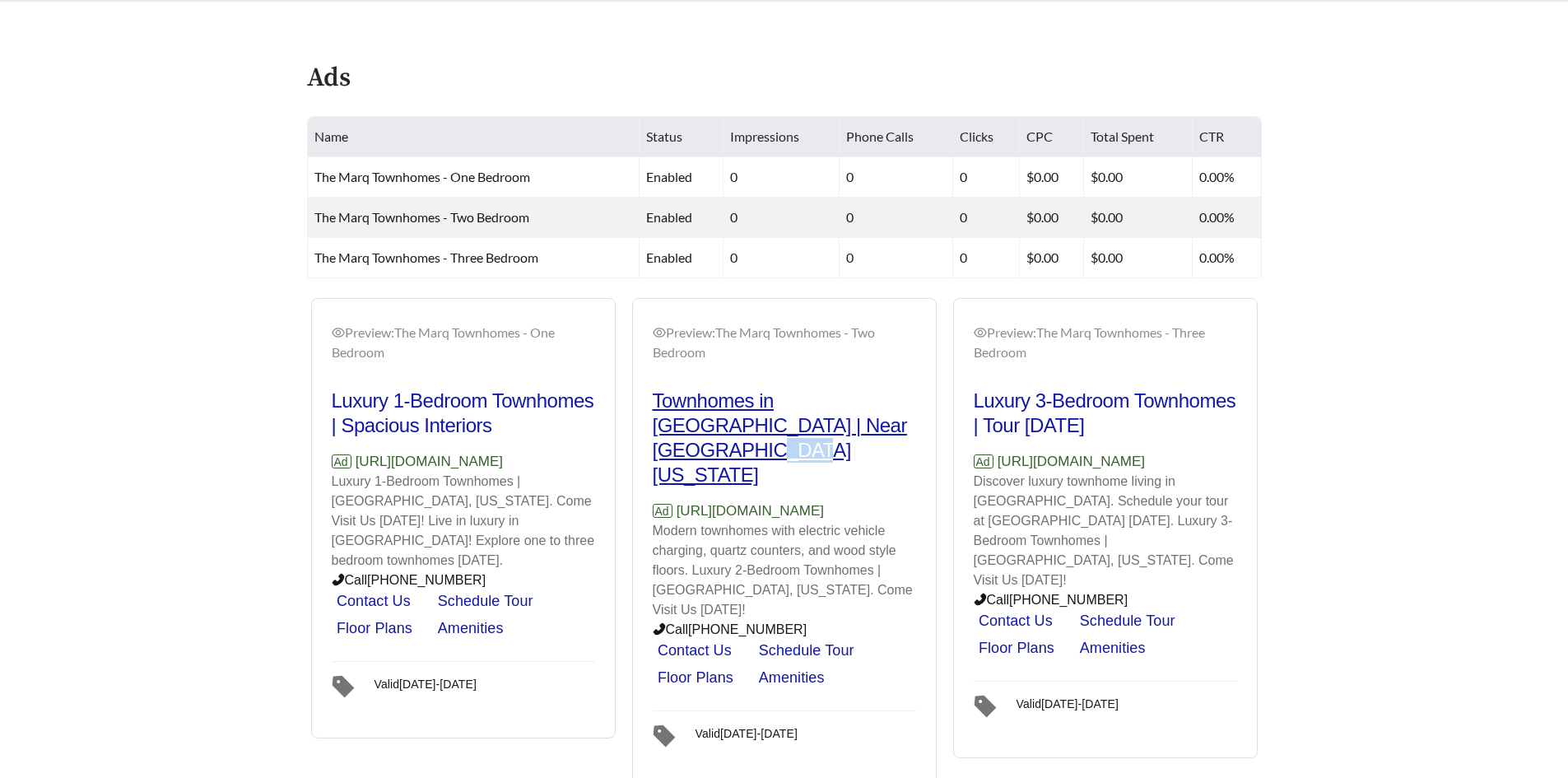
click at [830, 424] on h2 "Townhomes in [GEOGRAPHIC_DATA] | Near [GEOGRAPHIC_DATA][US_STATE]" at bounding box center [784, 437] width 263 height 98
click at [798, 501] on p "Ad [URL][DOMAIN_NAME]" at bounding box center [784, 512] width 263 height 22
click at [796, 410] on h2 "Townhomes in [GEOGRAPHIC_DATA] | Near [GEOGRAPHIC_DATA][US_STATE]" at bounding box center [784, 437] width 263 height 98
click at [831, 429] on h2 "Townhomes in [GEOGRAPHIC_DATA] | Near [GEOGRAPHIC_DATA][US_STATE]" at bounding box center [784, 437] width 263 height 98
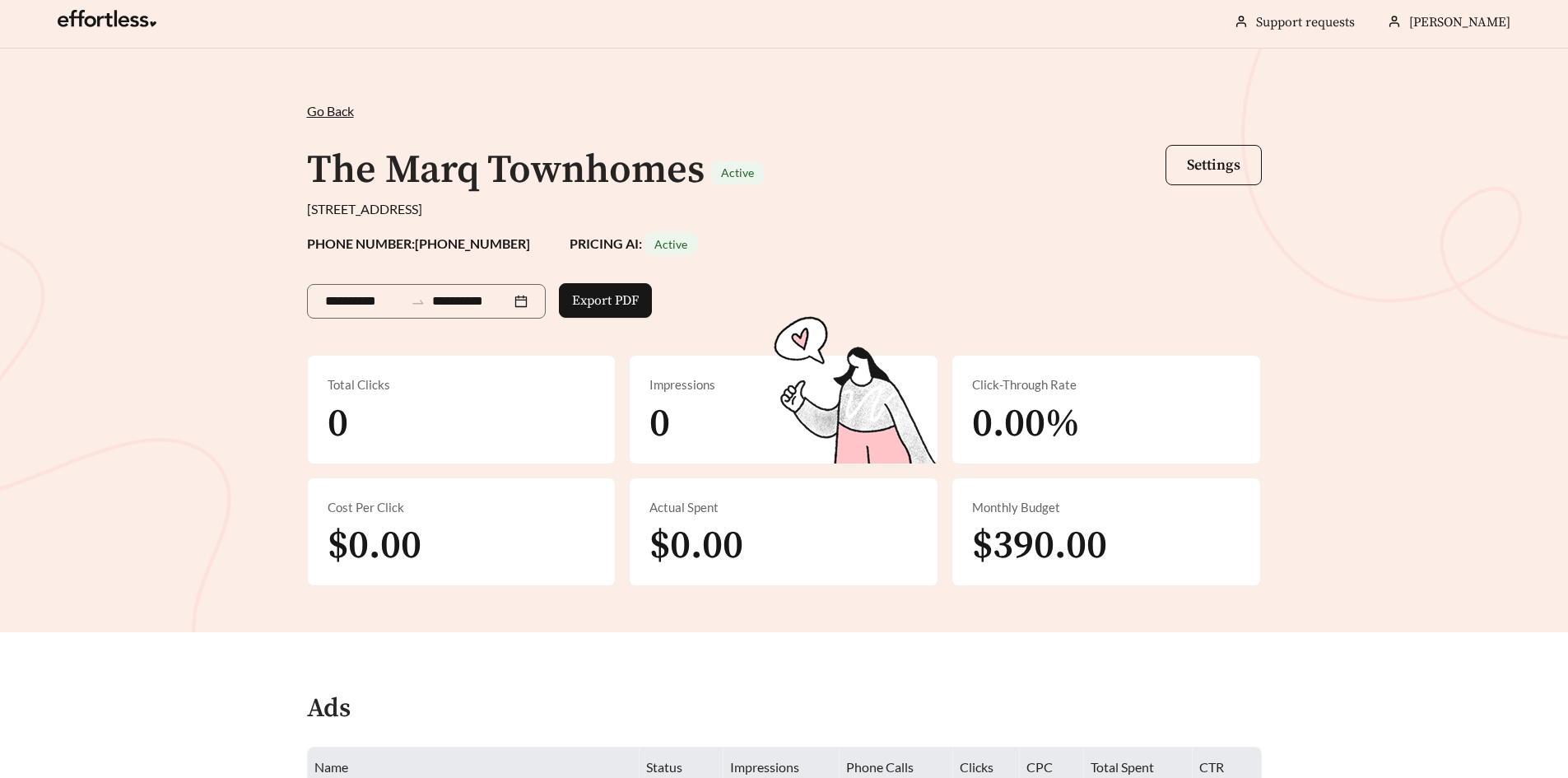
scroll to position [0, 0]
